Goal: Task Accomplishment & Management: Use online tool/utility

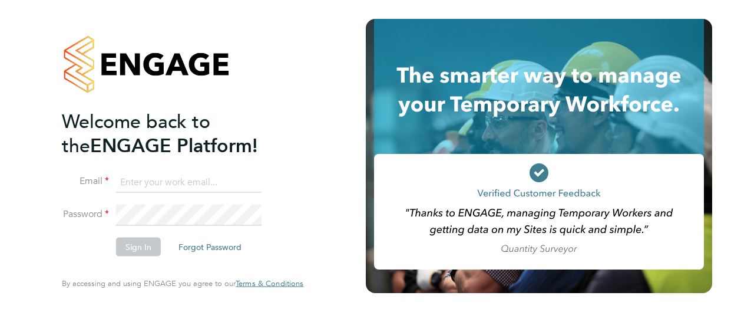
type input "[PERSON_NAME][EMAIL_ADDRESS][DOMAIN_NAME]"
click at [143, 247] on button "Sign In" at bounding box center [138, 246] width 45 height 19
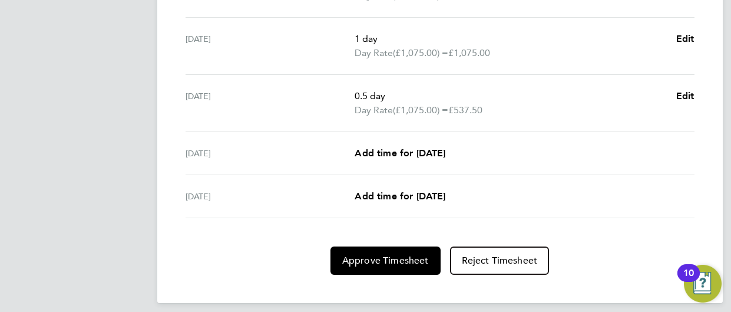
scroll to position [541, 0]
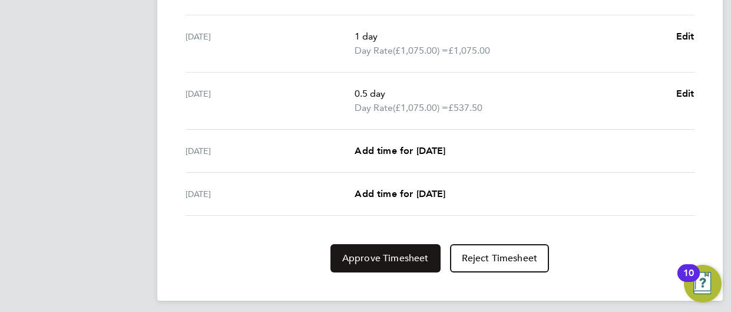
click at [385, 261] on span "Approve Timesheet" at bounding box center [385, 258] width 87 height 12
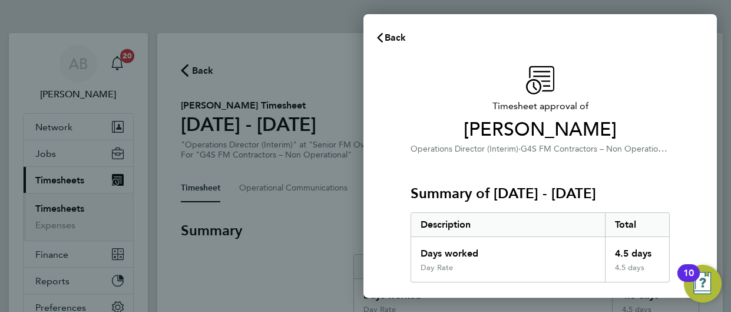
click at [648, 165] on div "Summary of [DATE] - [DATE] Description Total Days worked 4.5 days Day Rate 4.5 …" at bounding box center [540, 219] width 259 height 127
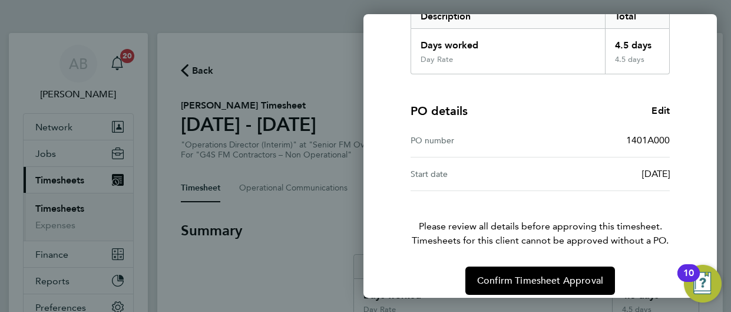
scroll to position [219, 0]
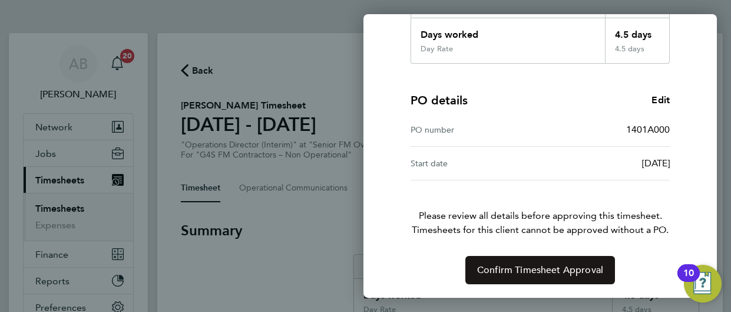
click at [552, 276] on button "Confirm Timesheet Approval" at bounding box center [540, 270] width 150 height 28
